Goal: Task Accomplishment & Management: Manage account settings

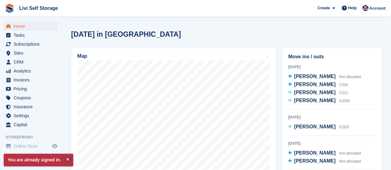
scroll to position [154, 0]
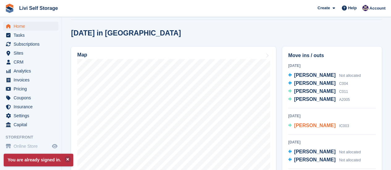
click at [303, 127] on span "[PERSON_NAME]" at bounding box center [314, 125] width 41 height 5
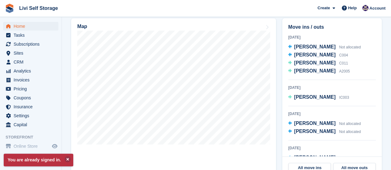
scroll to position [185, 0]
